Goal: Task Accomplishment & Management: Use online tool/utility

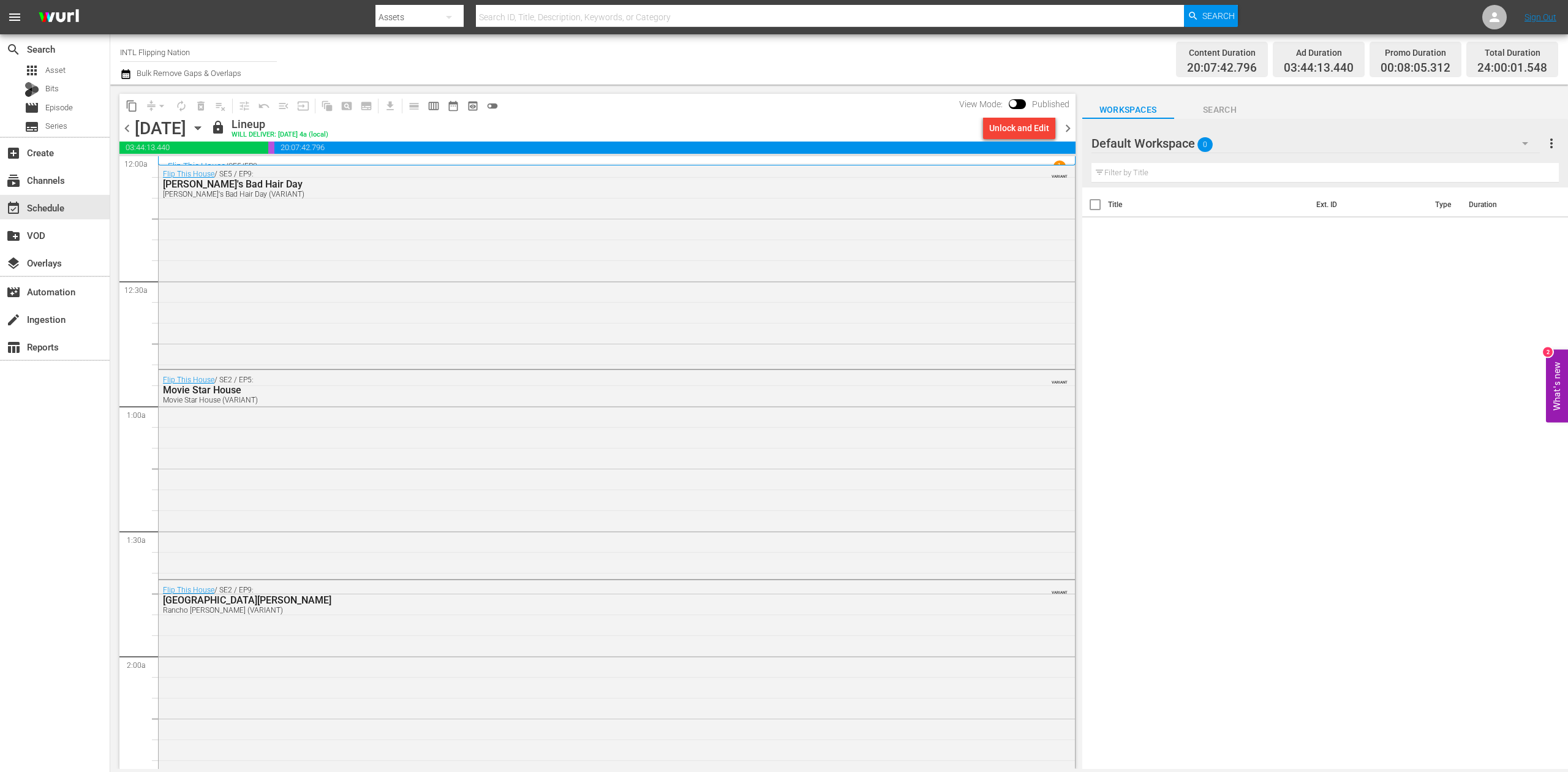
click at [205, 131] on icon "button" at bounding box center [197, 127] width 13 height 13
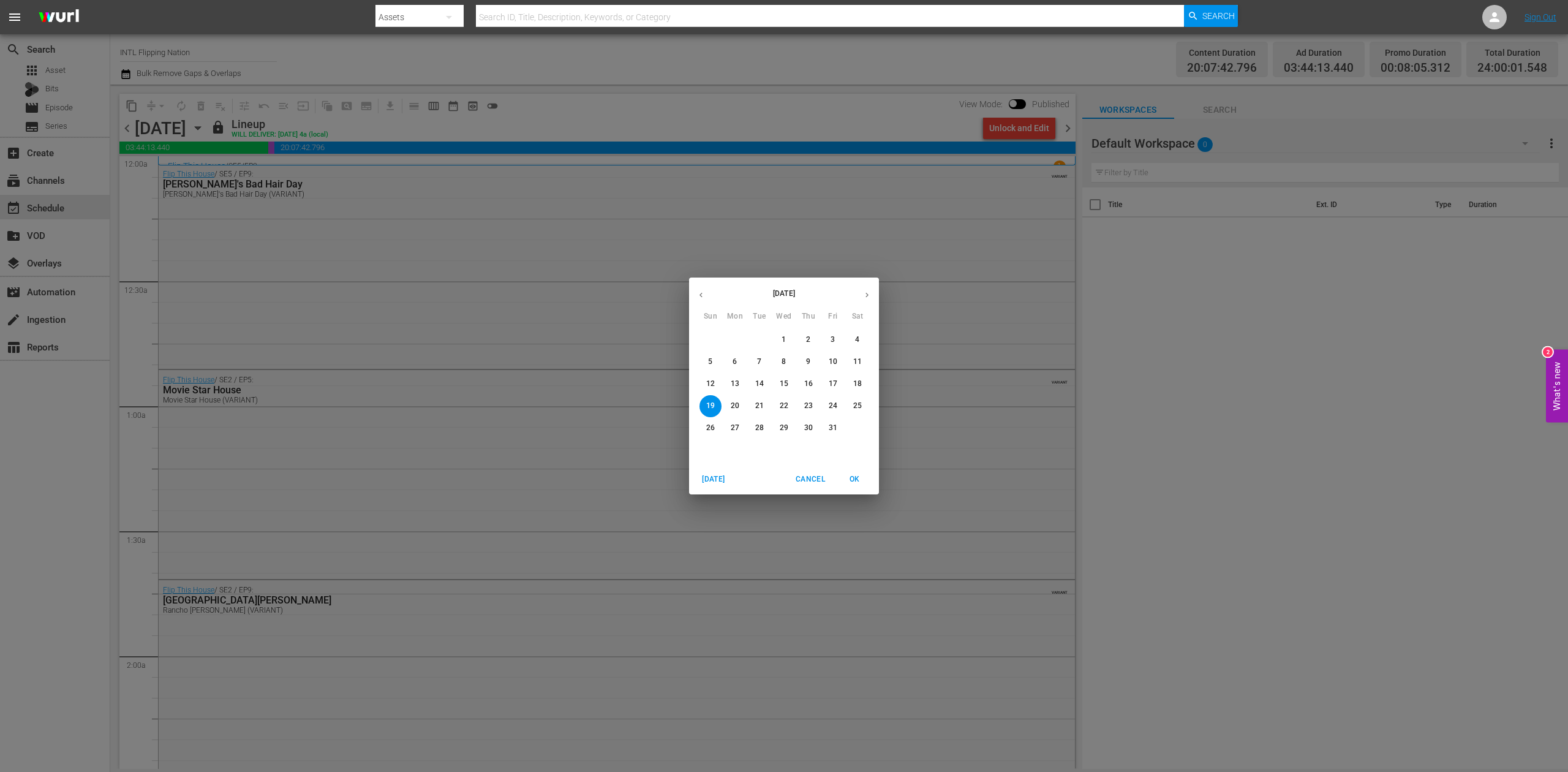
click at [238, 46] on div "[DATE] Sun Mon Tue Wed Thu Fri Sat 28 29 30 1 2 3 4 5 6 7 8 9 10 11 12 13 14 15…" at bounding box center [784, 386] width 1568 height 772
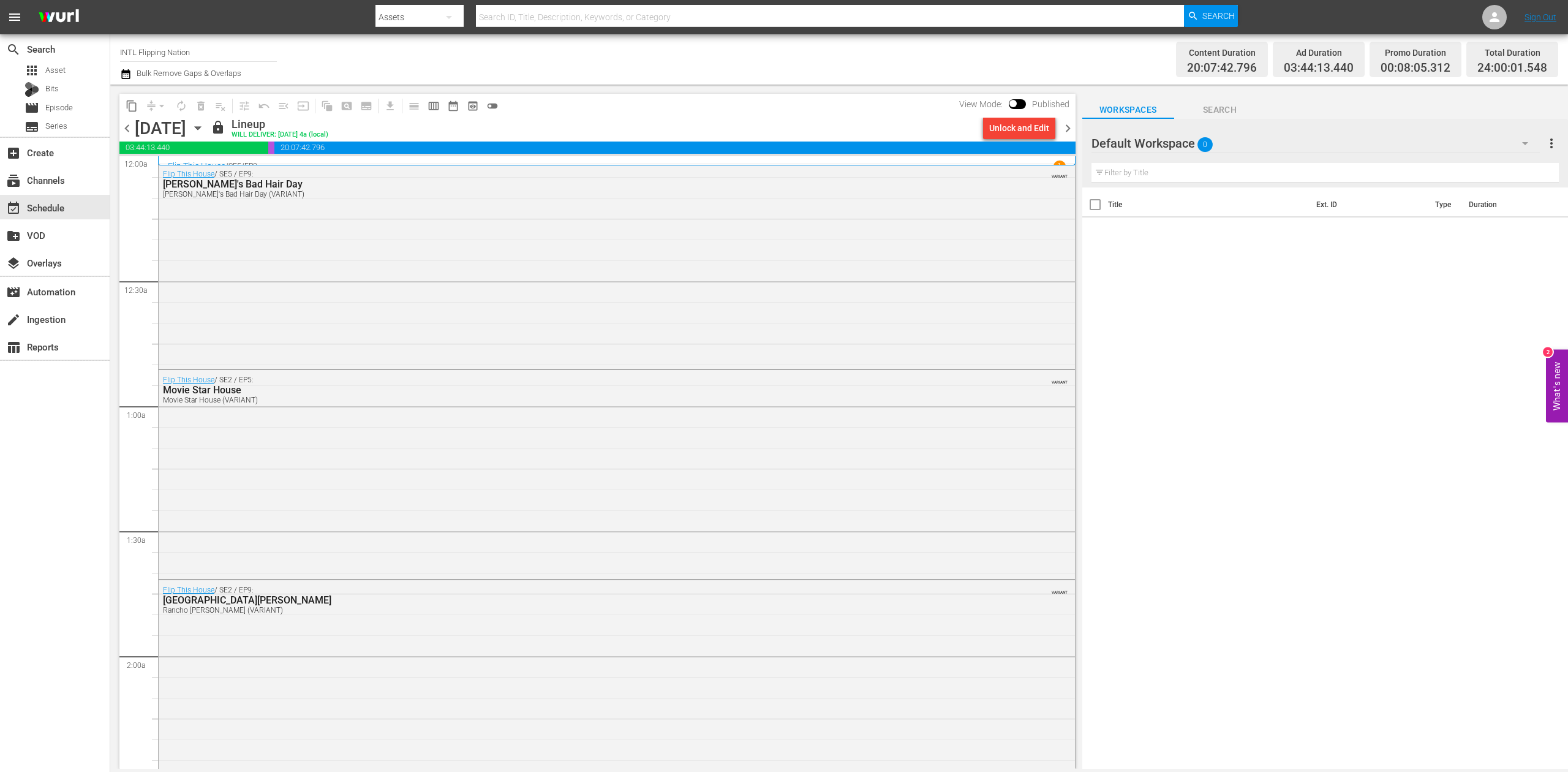
drag, startPoint x: 63, startPoint y: 453, endPoint x: 63, endPoint y: 401, distance: 52.0
click at [63, 453] on div "search Search apps Asset Bits movie Episode subtitles Series add_box Create sub…" at bounding box center [55, 420] width 110 height 772
click at [207, 46] on input "INTL Flipping Nation" at bounding box center [199, 52] width 157 height 29
drag, startPoint x: 214, startPoint y: 50, endPoint x: 30, endPoint y: 55, distance: 184.1
click at [110, 0] on div "search Search apps Asset Bits movie Episode subtitles Series add_box Create sub…" at bounding box center [839, 0] width 1458 height 0
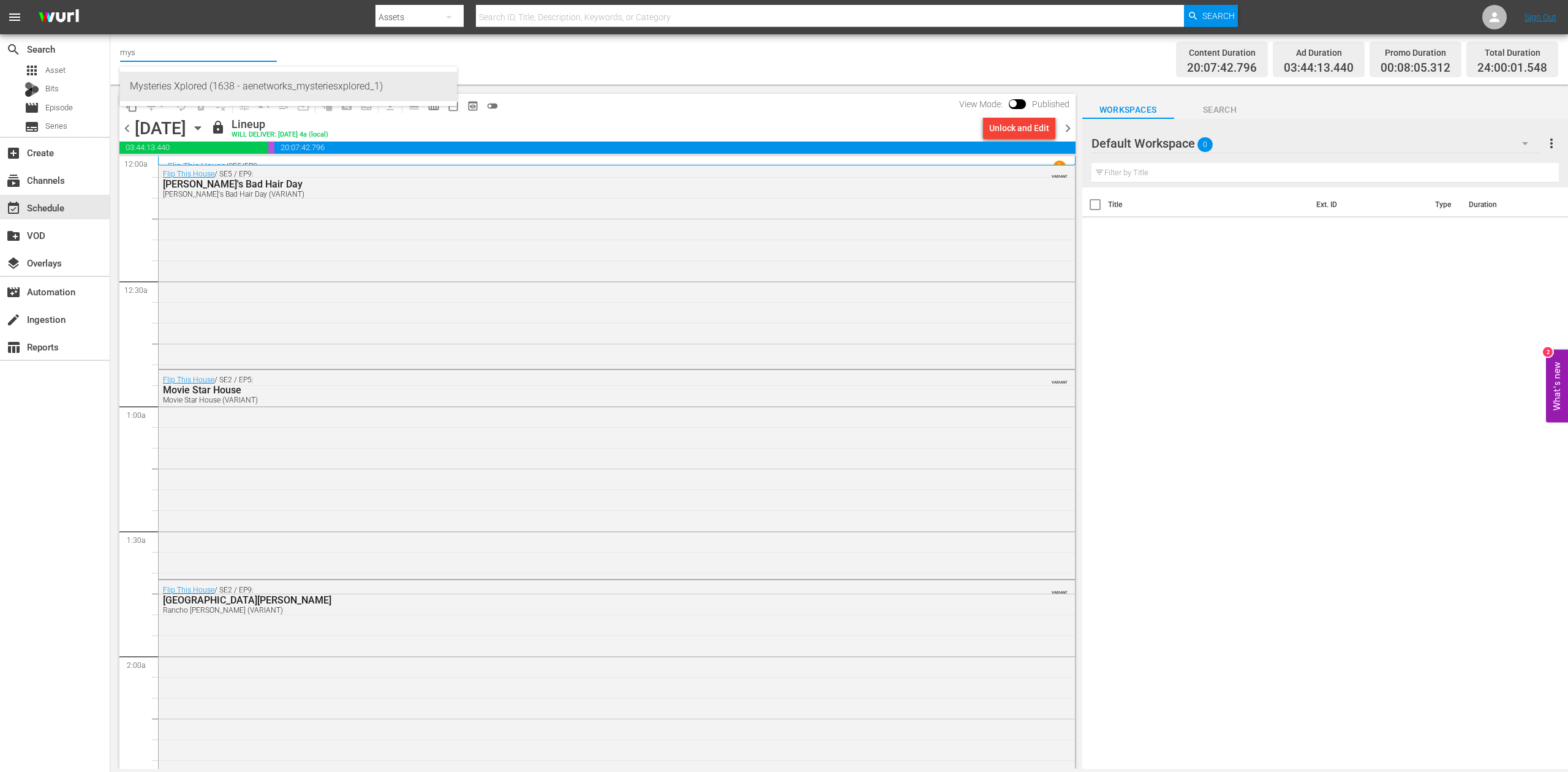
click at [206, 90] on div "Mysteries Xplored (1638 - aenetworks_mysteriesxplored_1)" at bounding box center [288, 86] width 317 height 29
type input "Mysteries Xplored (1638 - aenetworks_mysteriesxplored_1)"
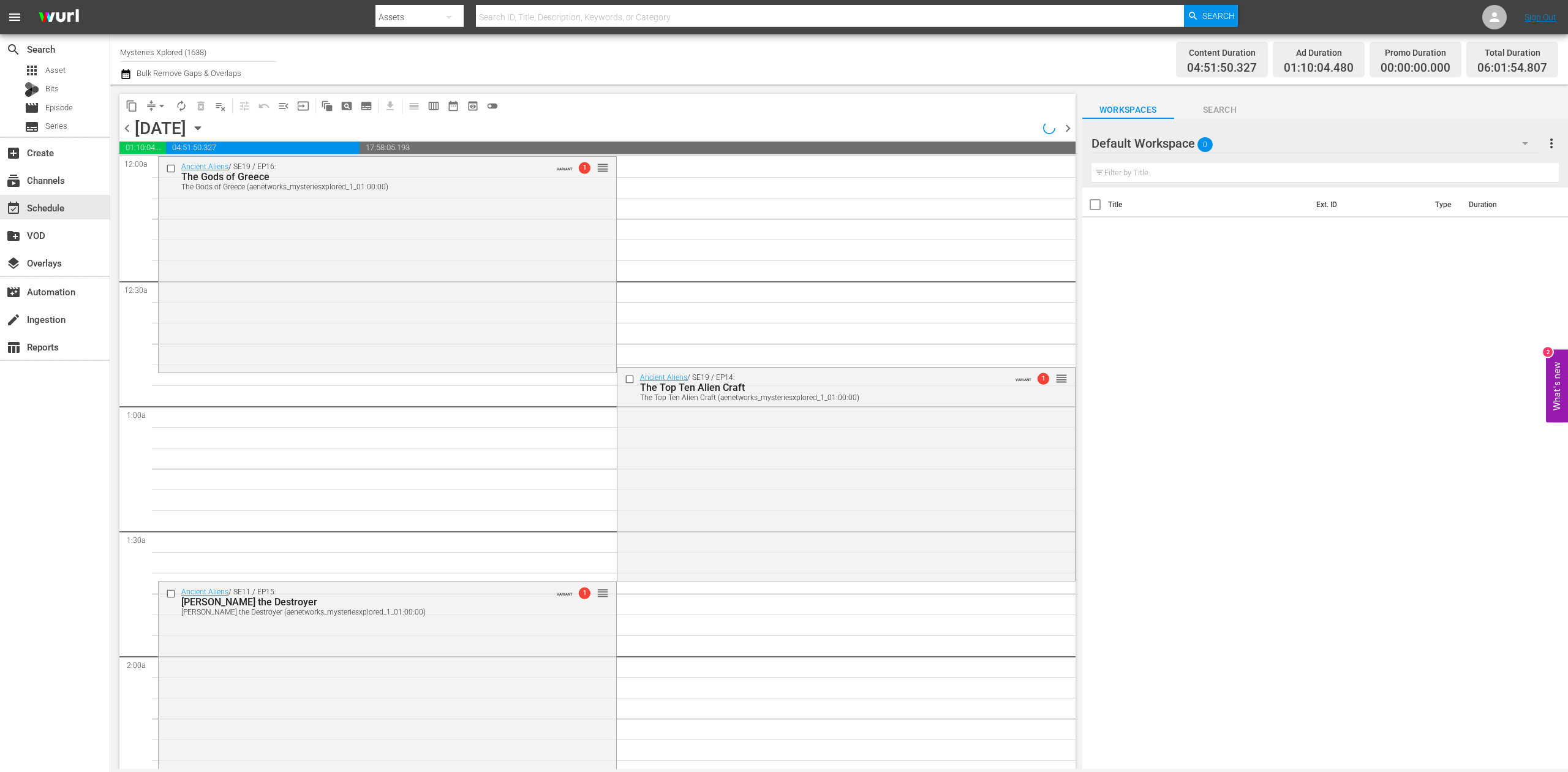
click at [200, 127] on icon "button" at bounding box center [197, 129] width 5 height 3
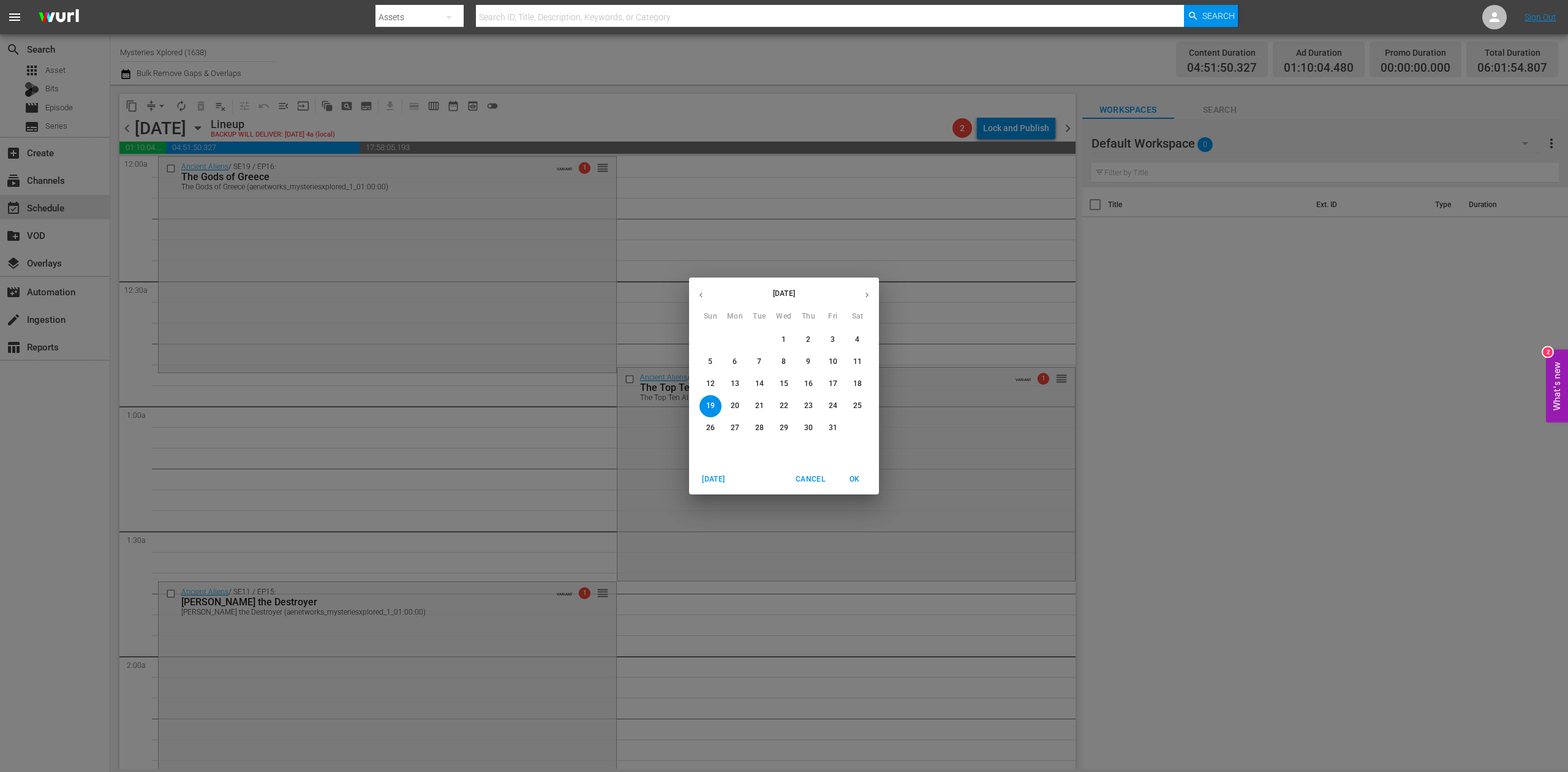
click at [811, 382] on p "16" at bounding box center [808, 383] width 9 height 10
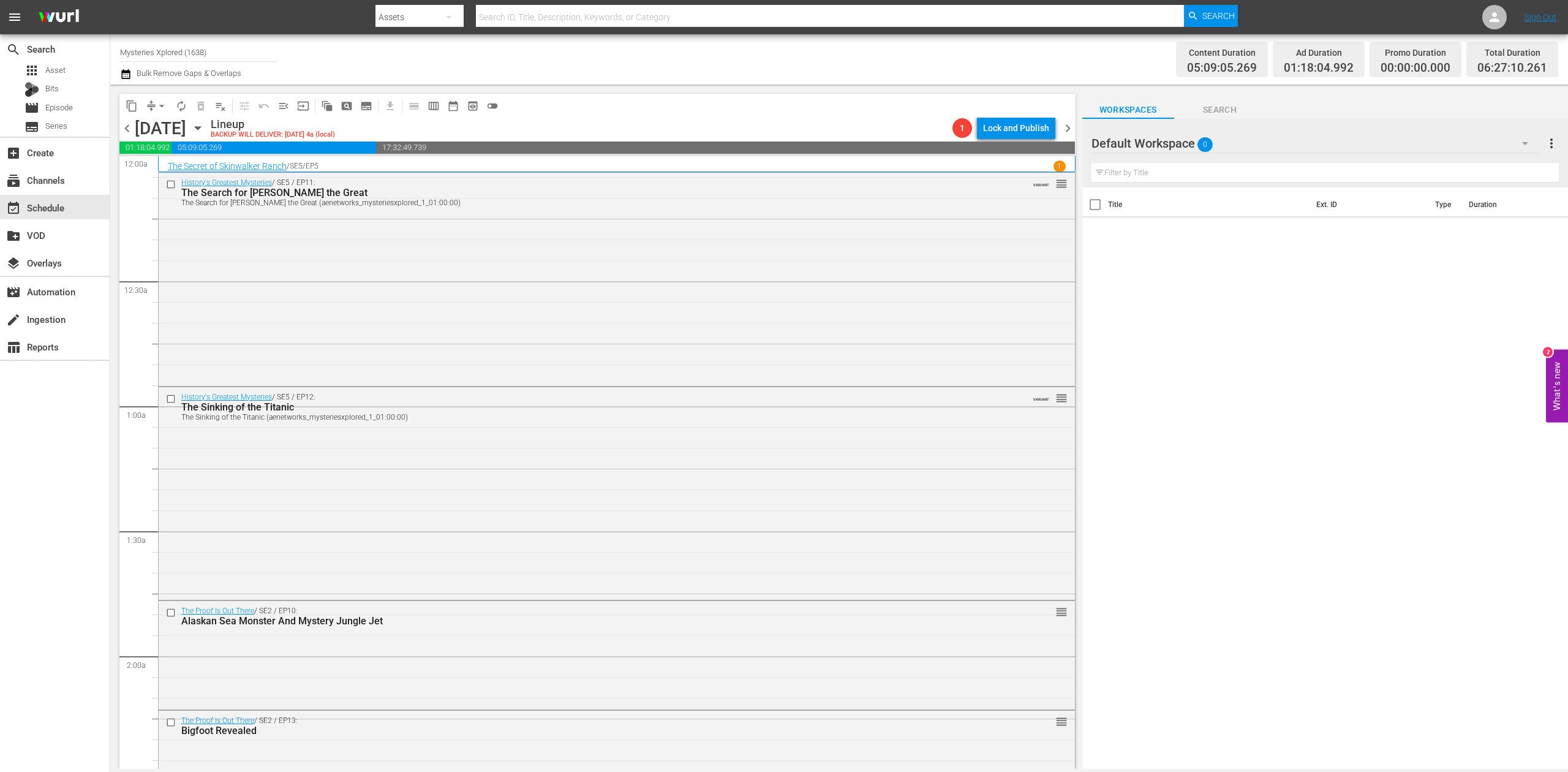
click at [200, 128] on icon "button" at bounding box center [197, 129] width 5 height 3
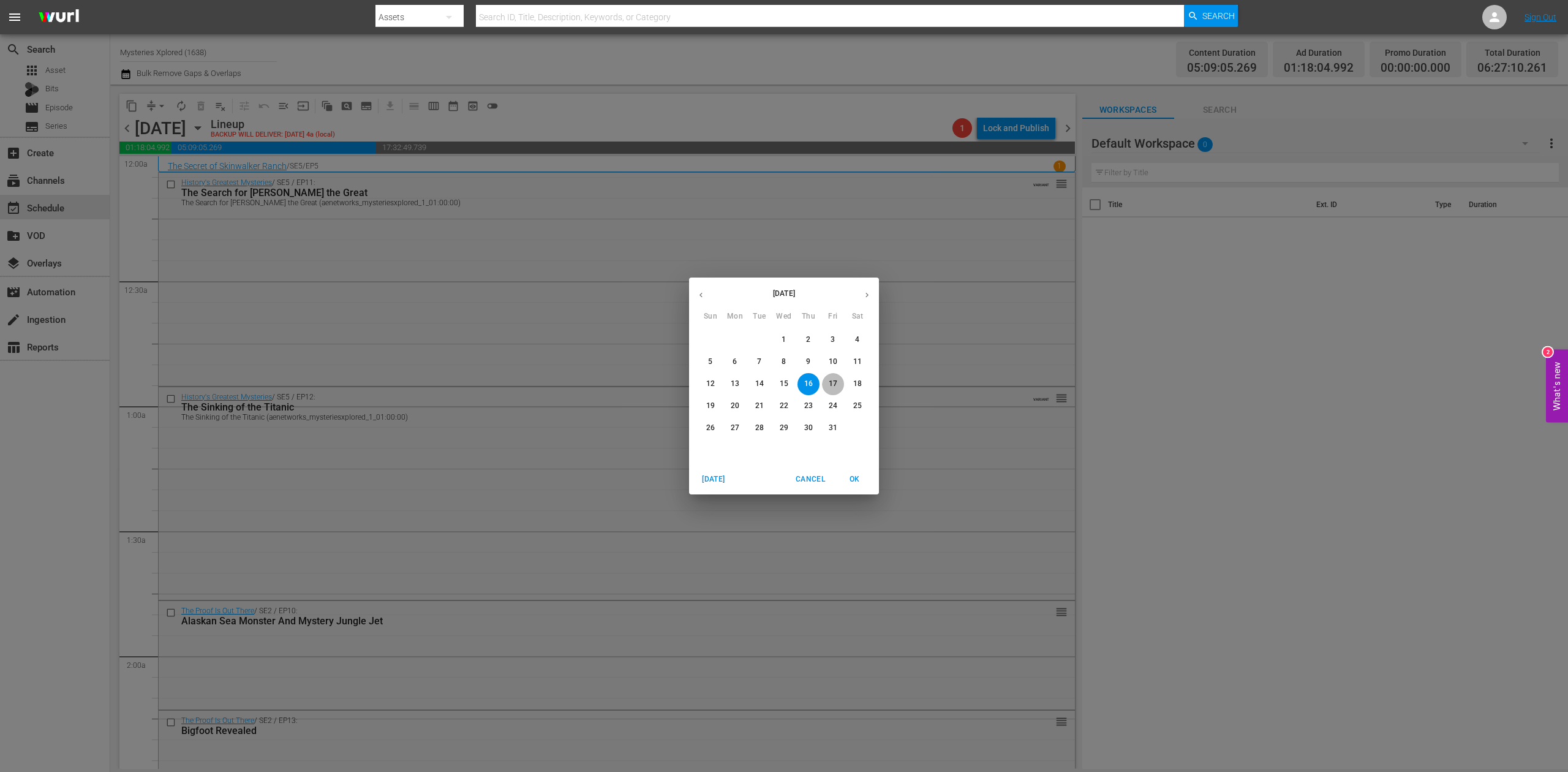
click at [829, 388] on p "17" at bounding box center [833, 383] width 9 height 10
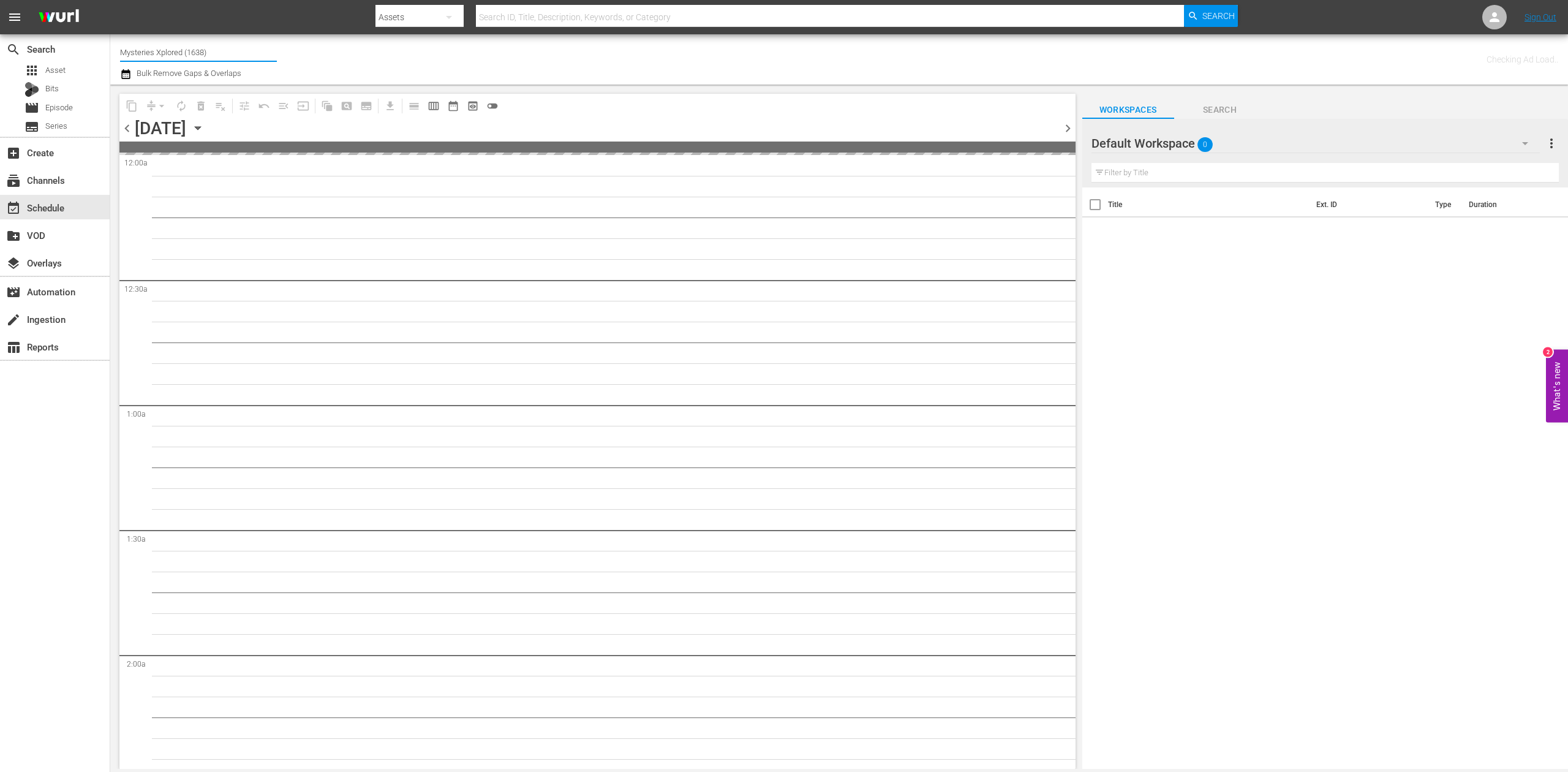
click at [218, 48] on input "Mysteries Xplored (1638)" at bounding box center [199, 52] width 157 height 29
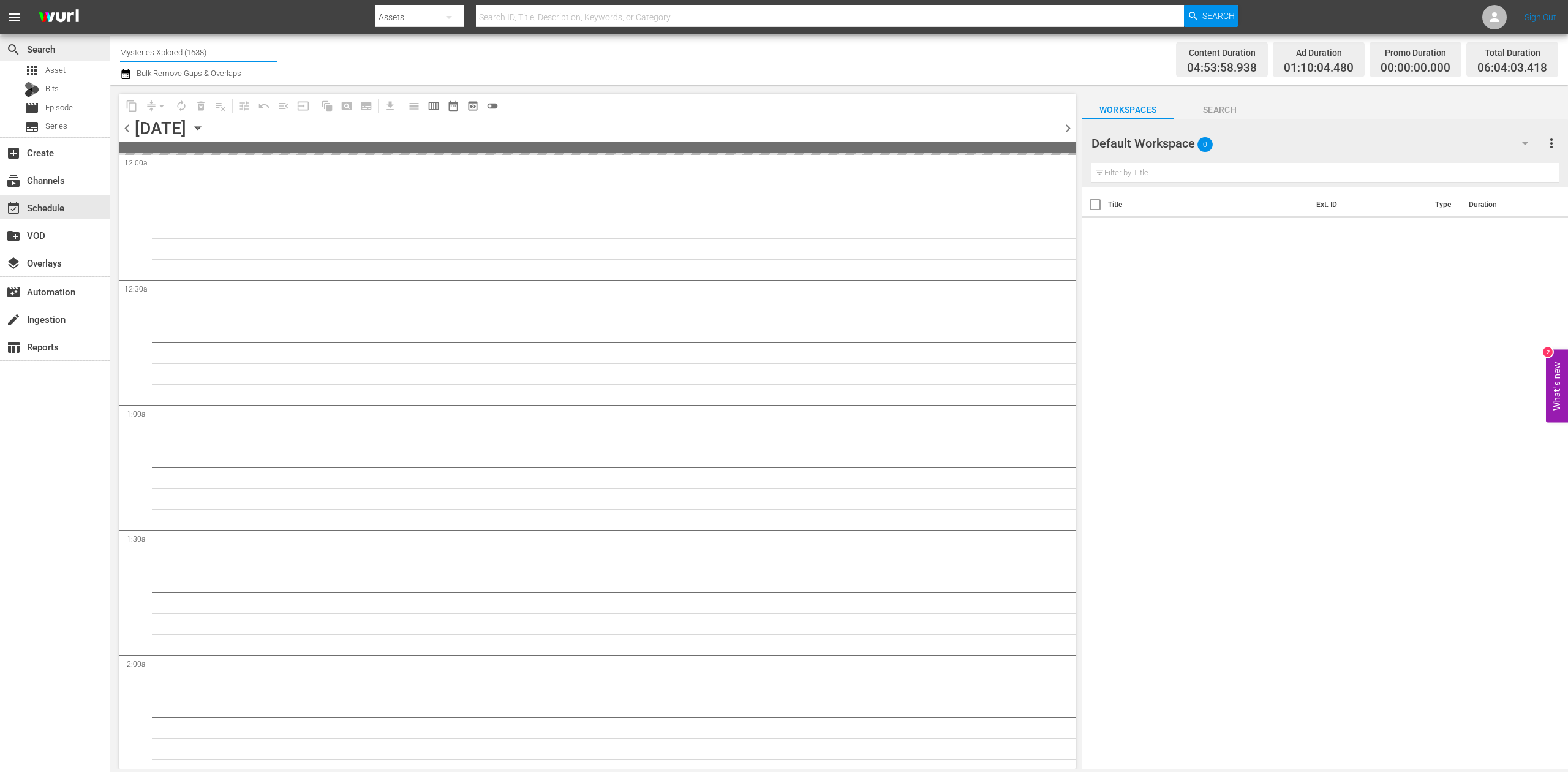
drag, startPoint x: 224, startPoint y: 49, endPoint x: 61, endPoint y: 42, distance: 163.2
click at [110, 0] on div "search Search apps Asset Bits movie Episode subtitles Series add_box Create sub…" at bounding box center [839, 0] width 1458 height 0
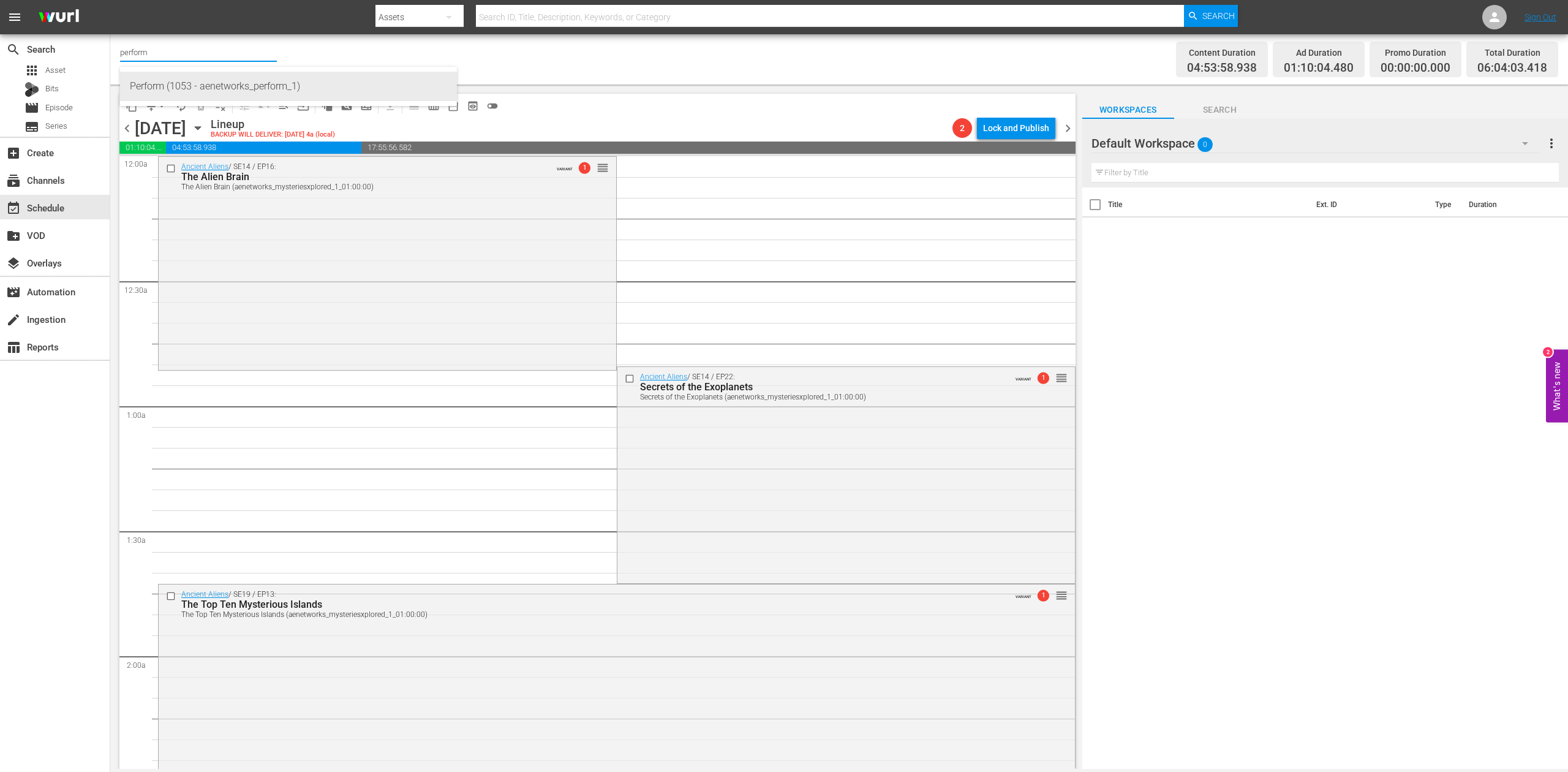
click at [250, 90] on div "Perform (1053 - aenetworks_perform_1)" at bounding box center [288, 86] width 317 height 29
type input "Perform (1053 - aenetworks_perform_1)"
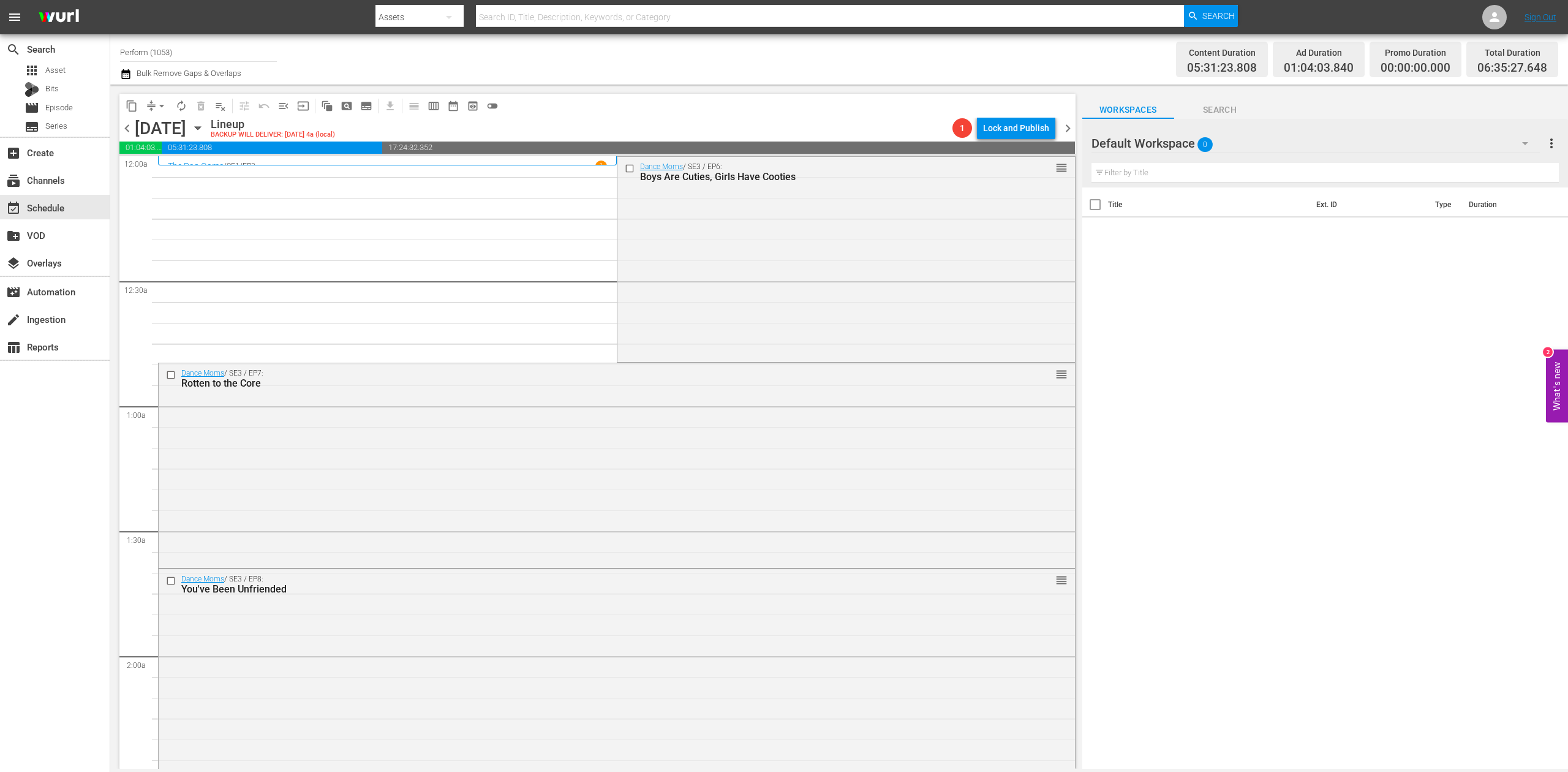
drag, startPoint x: 13, startPoint y: 481, endPoint x: 153, endPoint y: 240, distance: 278.7
click at [13, 481] on div "search Search apps Asset Bits movie Episode subtitles Series add_box Create sub…" at bounding box center [55, 420] width 110 height 772
click at [184, 49] on input "Perform (1053)" at bounding box center [199, 52] width 157 height 29
drag, startPoint x: 188, startPoint y: 49, endPoint x: 32, endPoint y: 48, distance: 156.0
click at [110, 0] on div "search Search apps Asset Bits movie Episode subtitles Series add_box Create sub…" at bounding box center [839, 0] width 1458 height 0
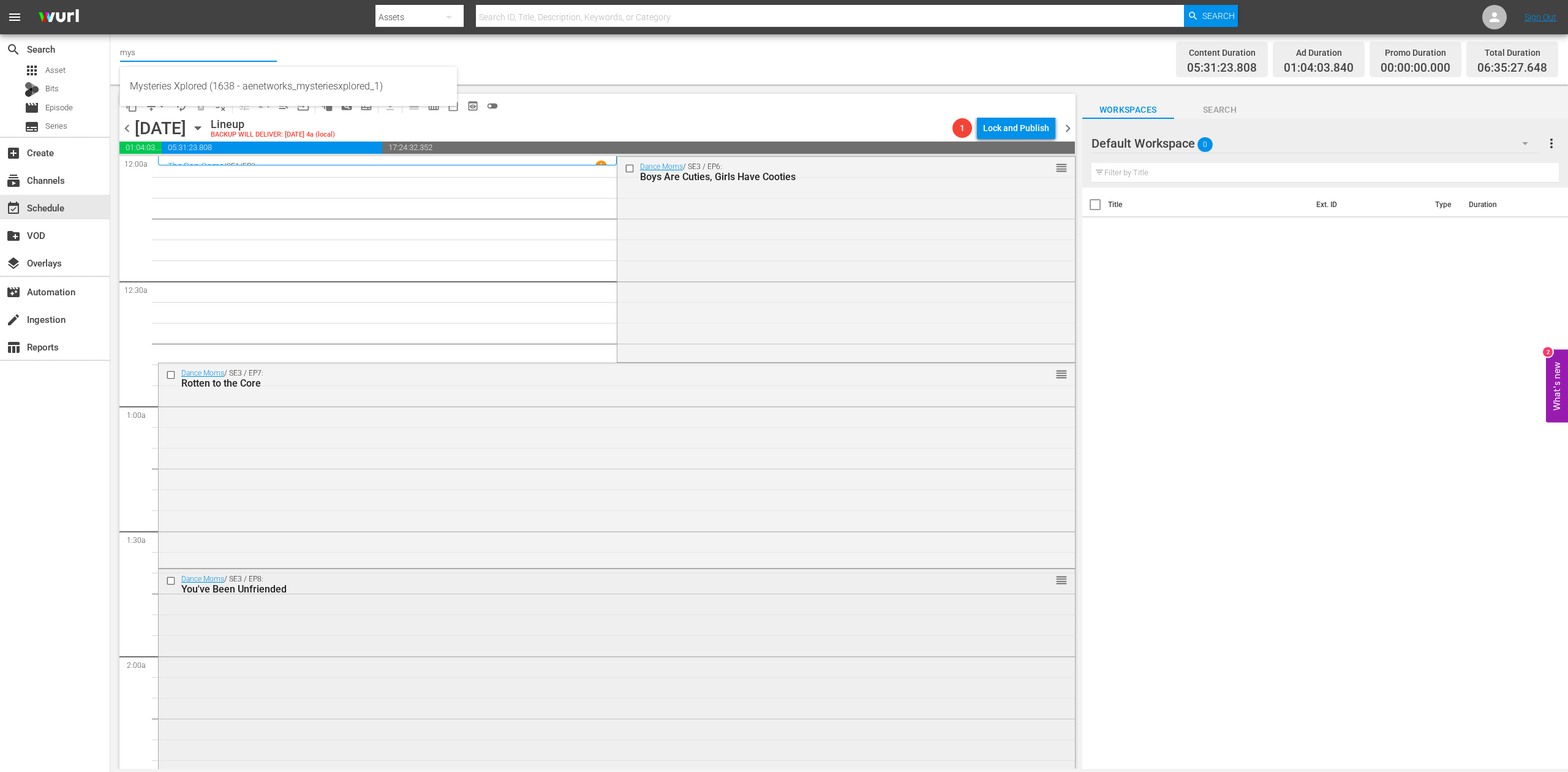
type input "mys"
